Goal: Task Accomplishment & Management: Manage account settings

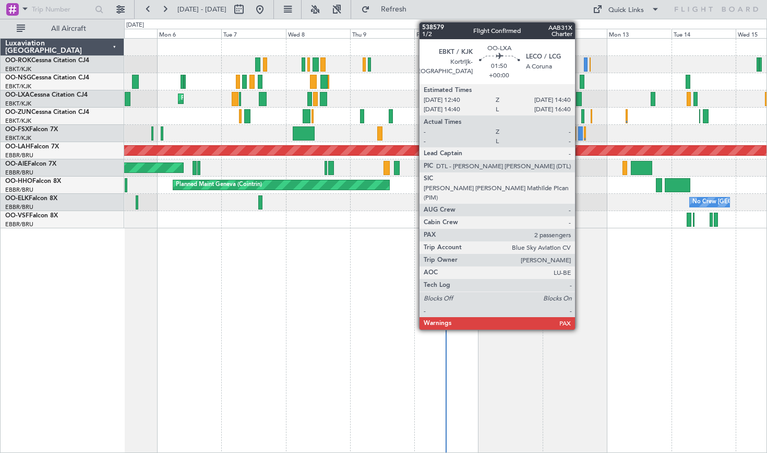
click at [580, 101] on div at bounding box center [579, 99] width 6 height 14
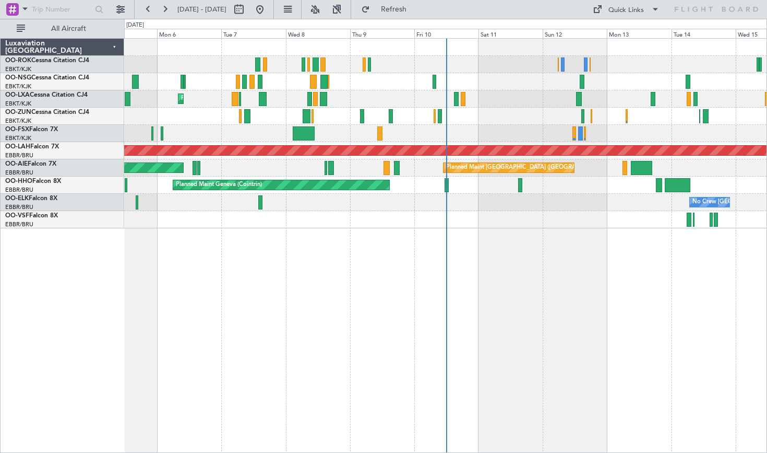
click at [163, 18] on fb-range-datepicker "[DATE] - [DATE]" at bounding box center [204, 9] width 140 height 19
click at [163, 15] on button at bounding box center [165, 9] width 17 height 17
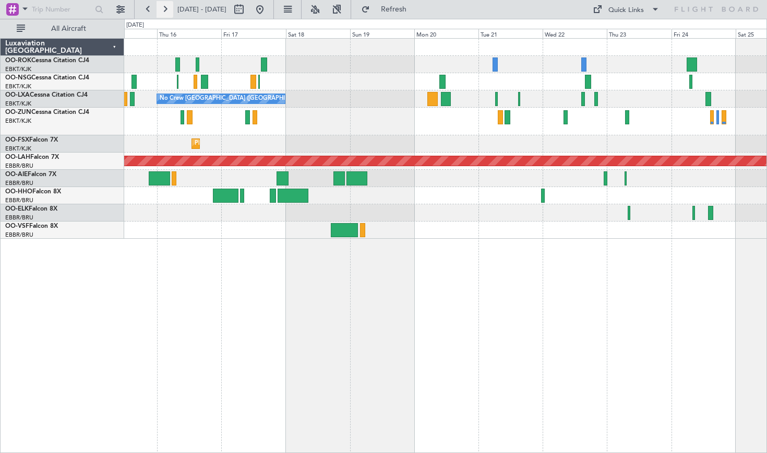
click at [167, 9] on button at bounding box center [165, 9] width 17 height 17
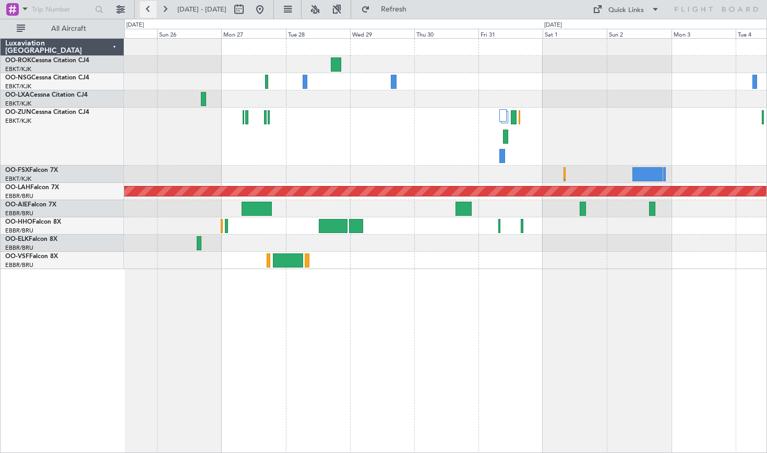
click at [147, 14] on button at bounding box center [148, 9] width 17 height 17
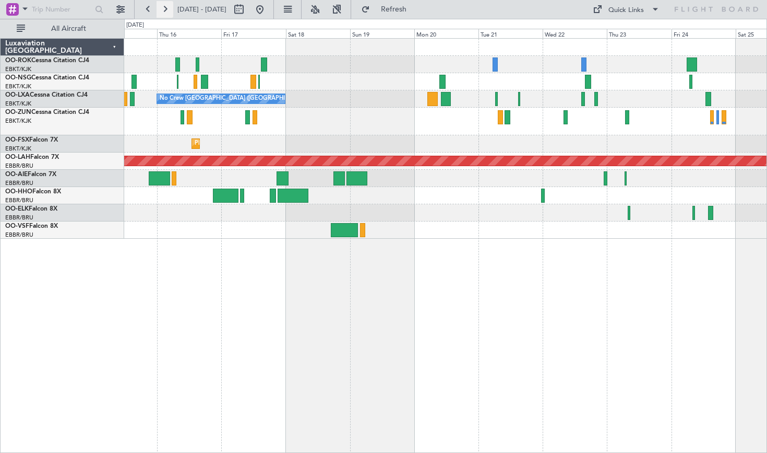
click at [170, 14] on button at bounding box center [165, 9] width 17 height 17
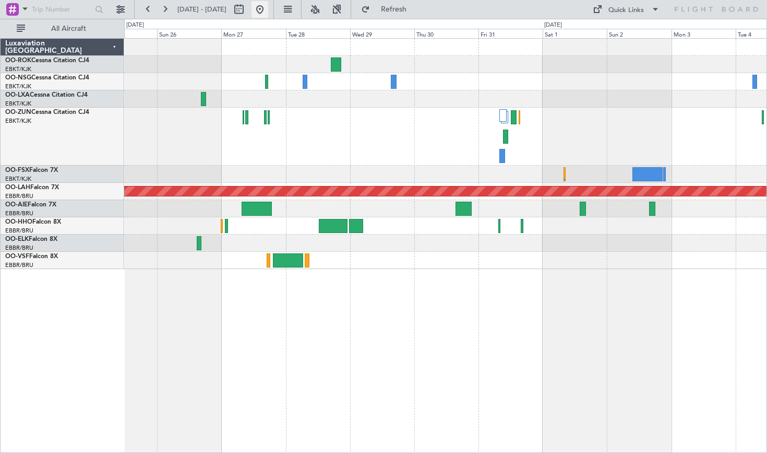
click at [268, 10] on button at bounding box center [260, 9] width 17 height 17
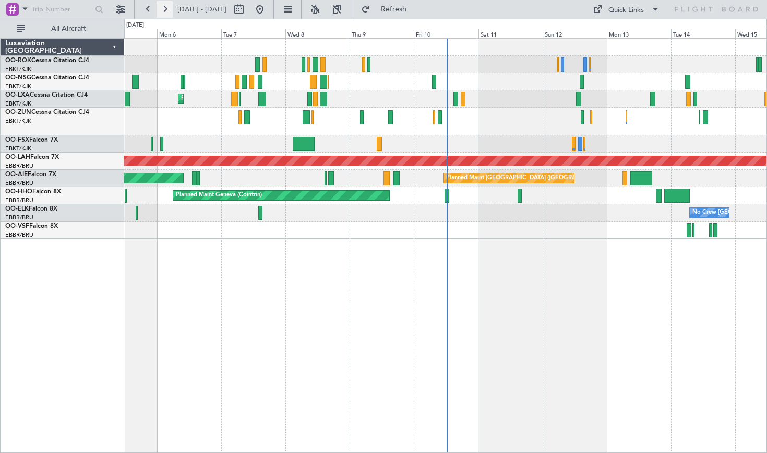
click at [164, 2] on button at bounding box center [165, 9] width 17 height 17
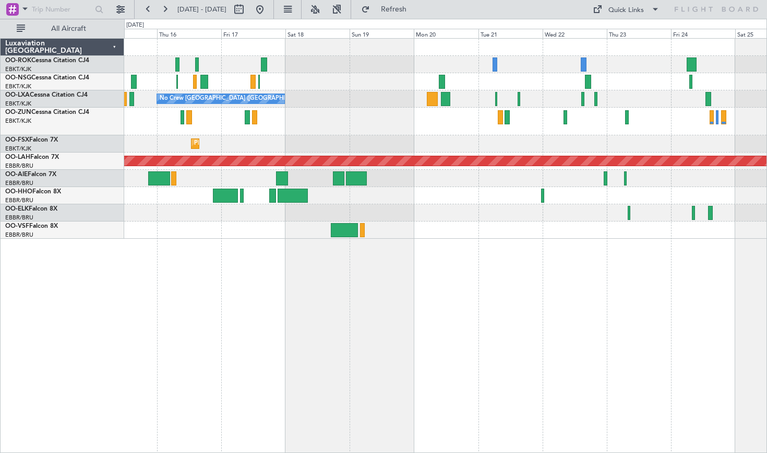
click at [302, 11] on fb-view-mode-toggle at bounding box center [288, 9] width 28 height 19
click at [296, 11] on button at bounding box center [287, 9] width 17 height 17
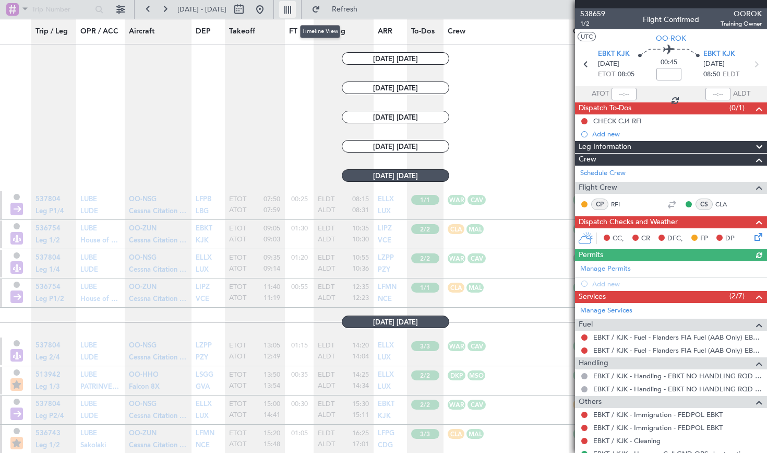
scroll to position [4707, 0]
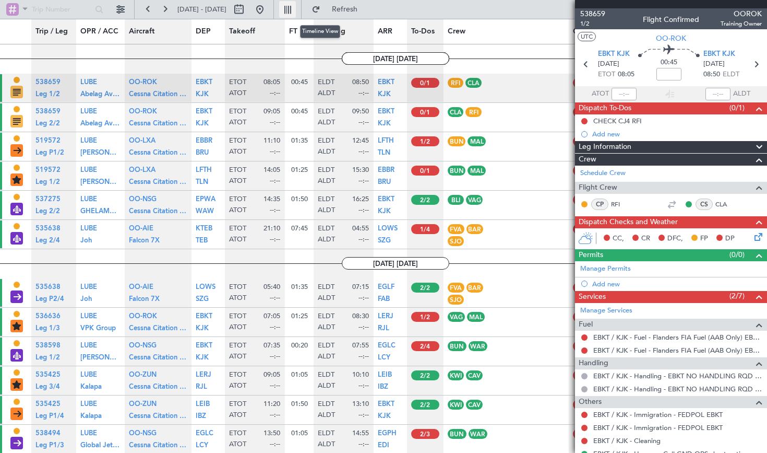
click at [296, 11] on button at bounding box center [287, 9] width 17 height 17
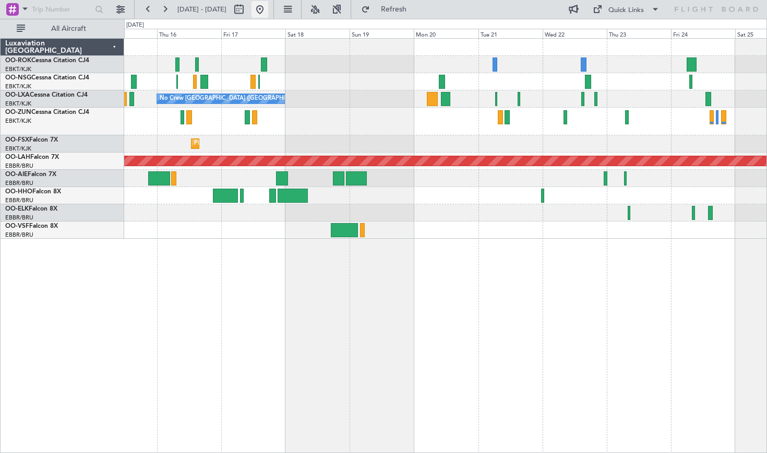
click at [268, 12] on button at bounding box center [260, 9] width 17 height 17
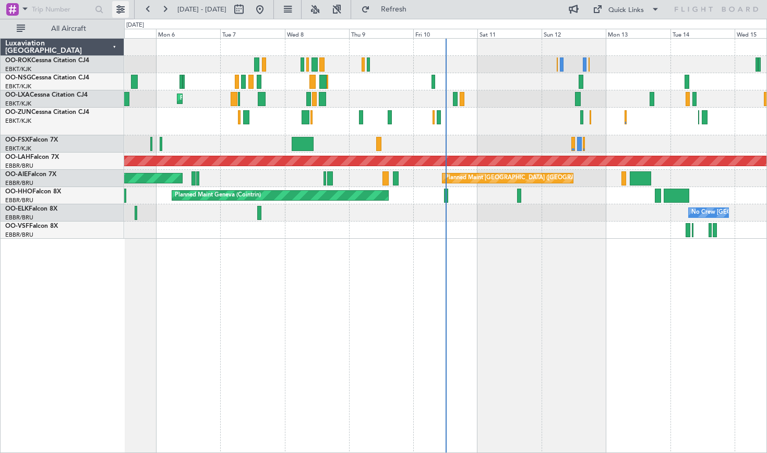
click at [115, 12] on button at bounding box center [120, 9] width 17 height 17
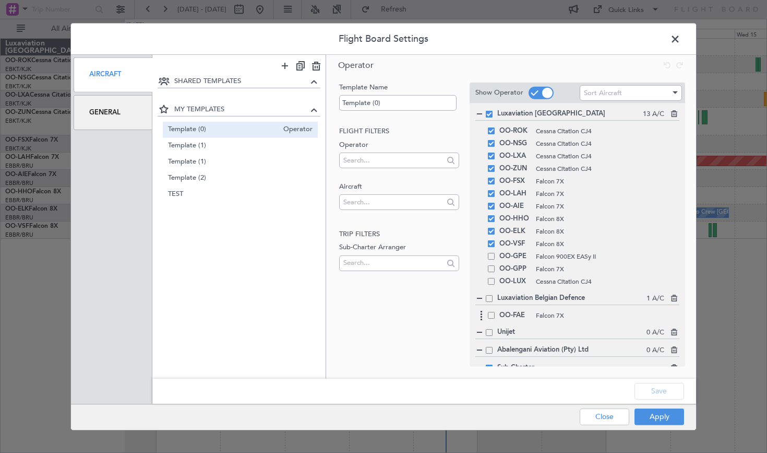
click at [492, 314] on span at bounding box center [491, 314] width 7 height 7
click at [495, 311] on input "checkbox" at bounding box center [495, 311] width 0 height 0
click at [648, 408] on button "Apply" at bounding box center [660, 416] width 50 height 17
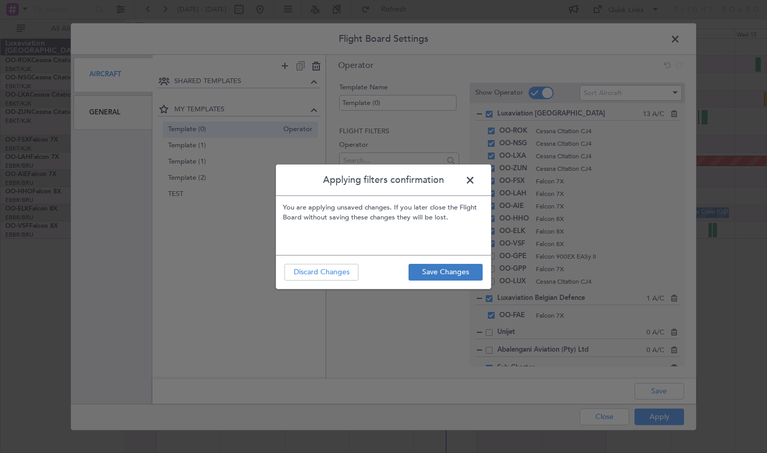
click at [448, 276] on button "Save Changes" at bounding box center [446, 272] width 74 height 17
